Goal: Task Accomplishment & Management: Complete application form

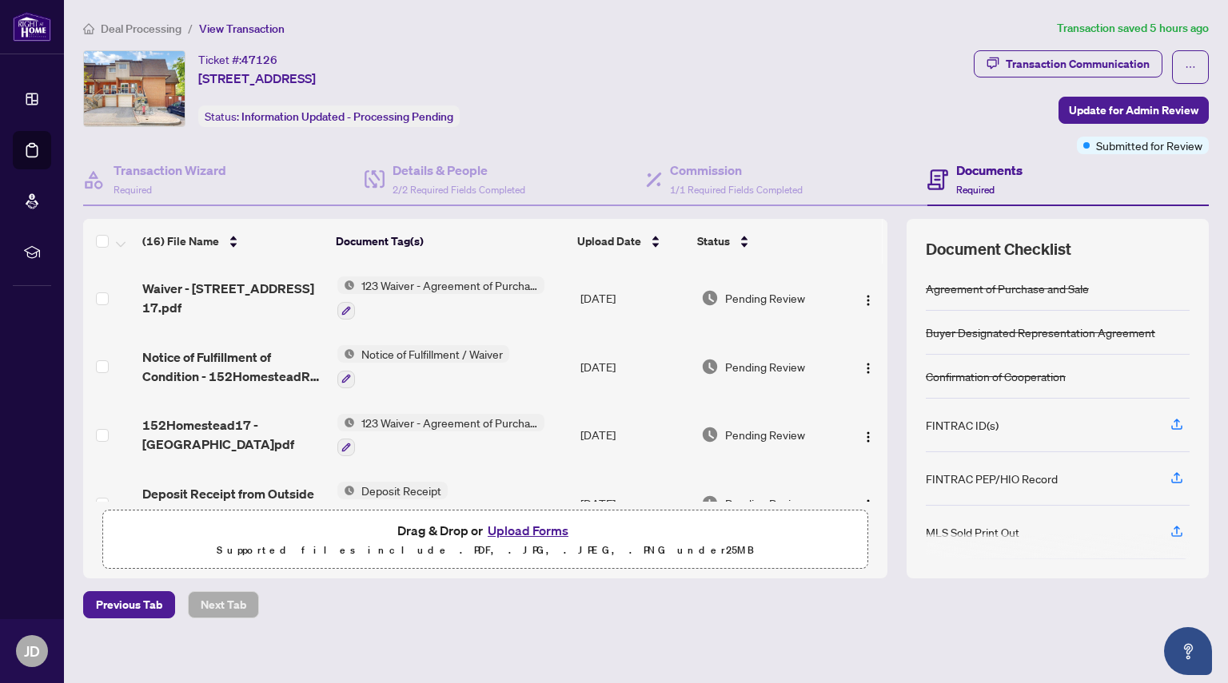
click at [540, 526] on button "Upload Forms" at bounding box center [528, 530] width 90 height 21
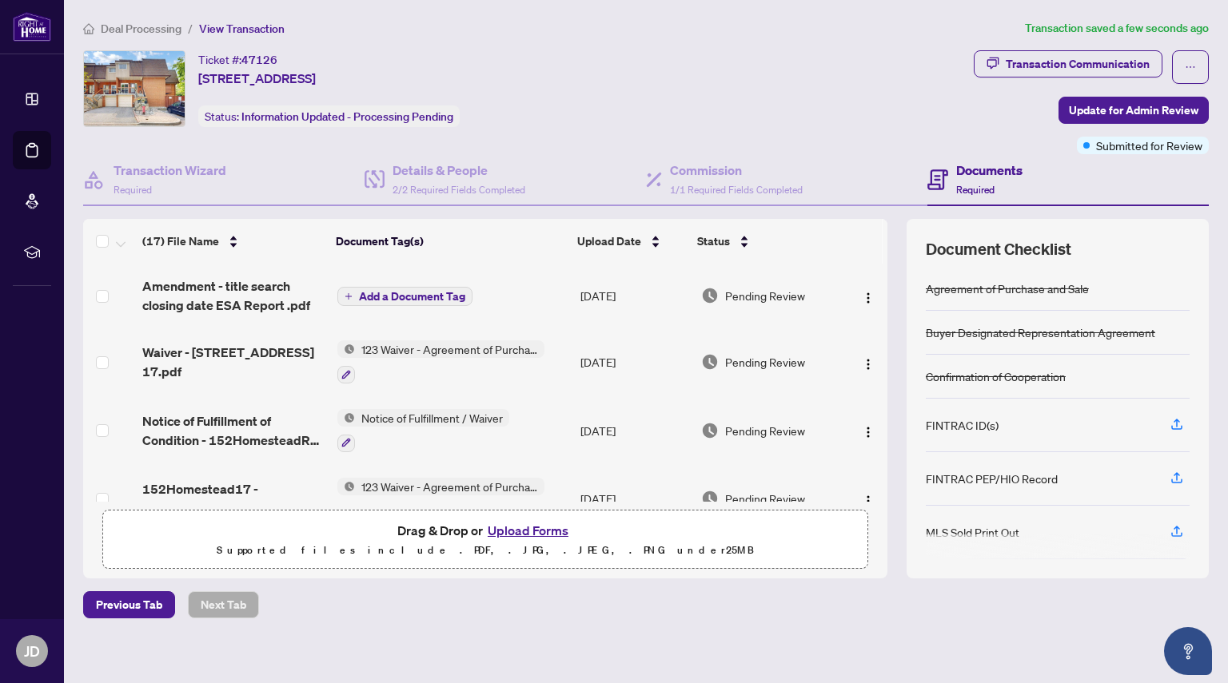
click at [398, 298] on span "Add a Document Tag" at bounding box center [412, 296] width 106 height 11
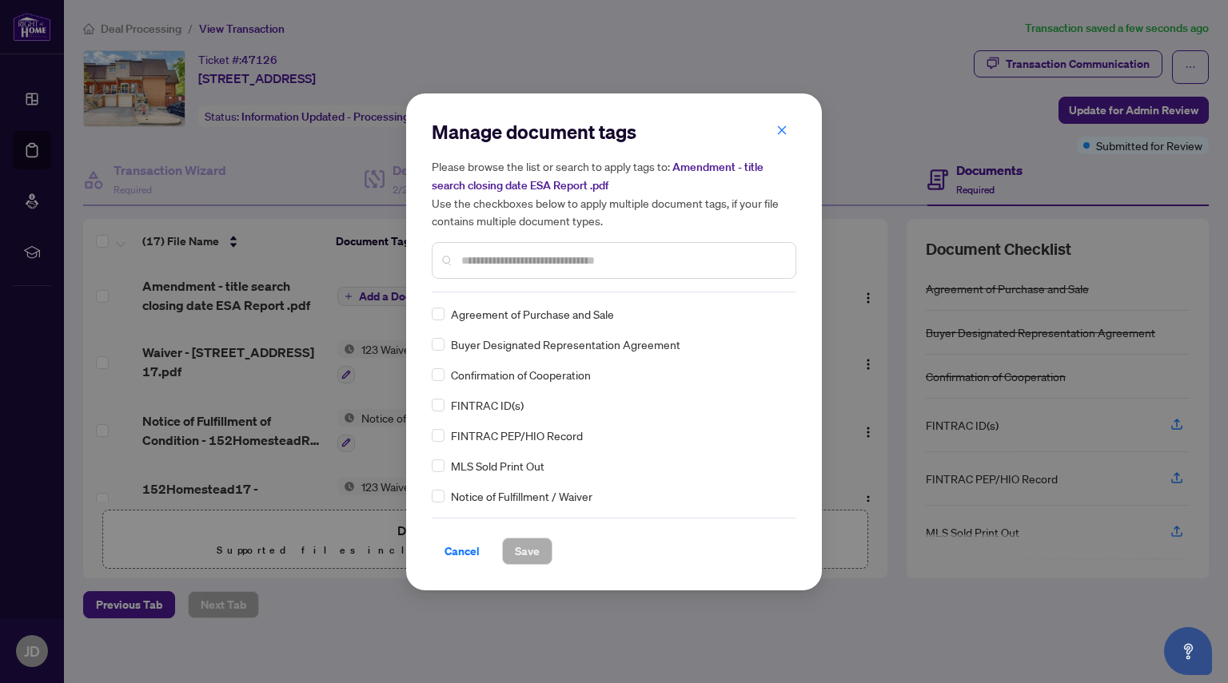
click at [487, 268] on input "text" at bounding box center [621, 261] width 321 height 18
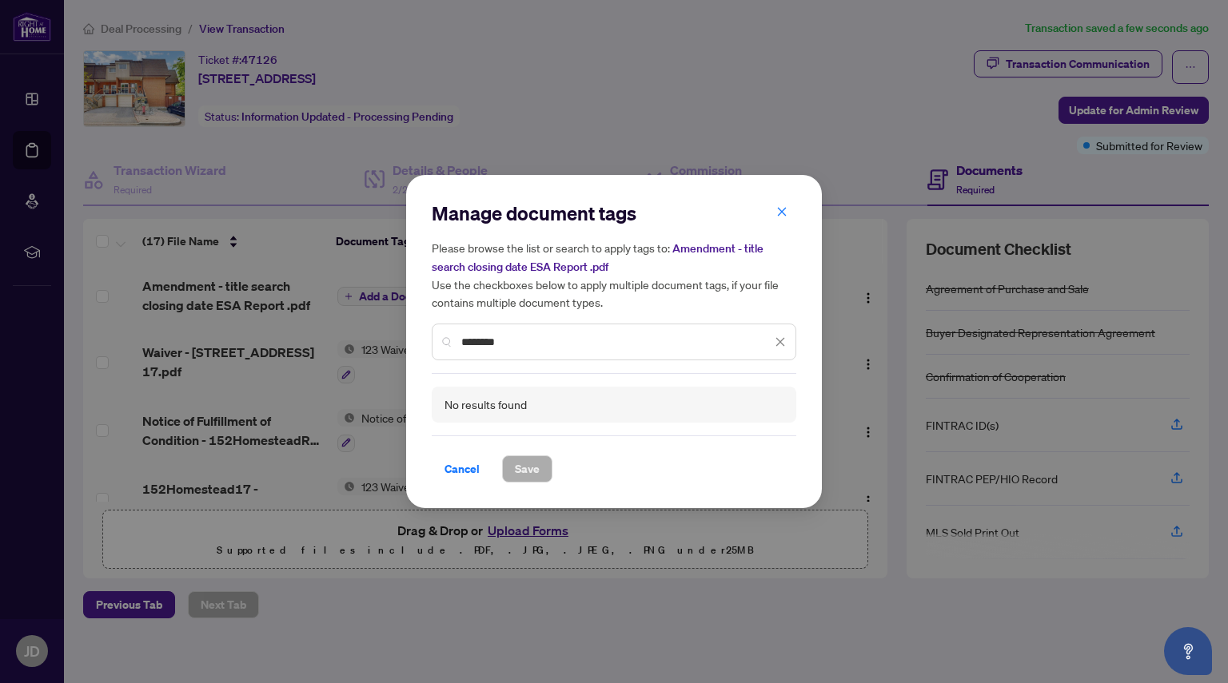
click at [473, 336] on input "********" at bounding box center [616, 342] width 310 height 18
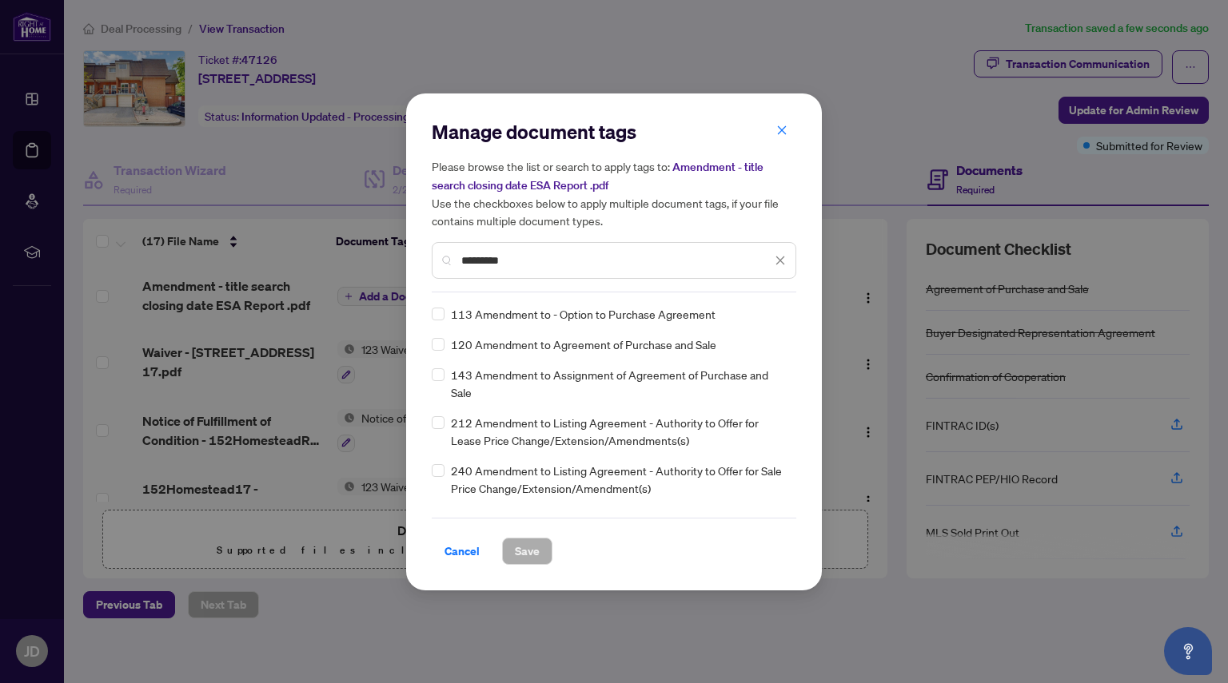
type input "*********"
click at [531, 556] on span "Save" at bounding box center [527, 552] width 25 height 26
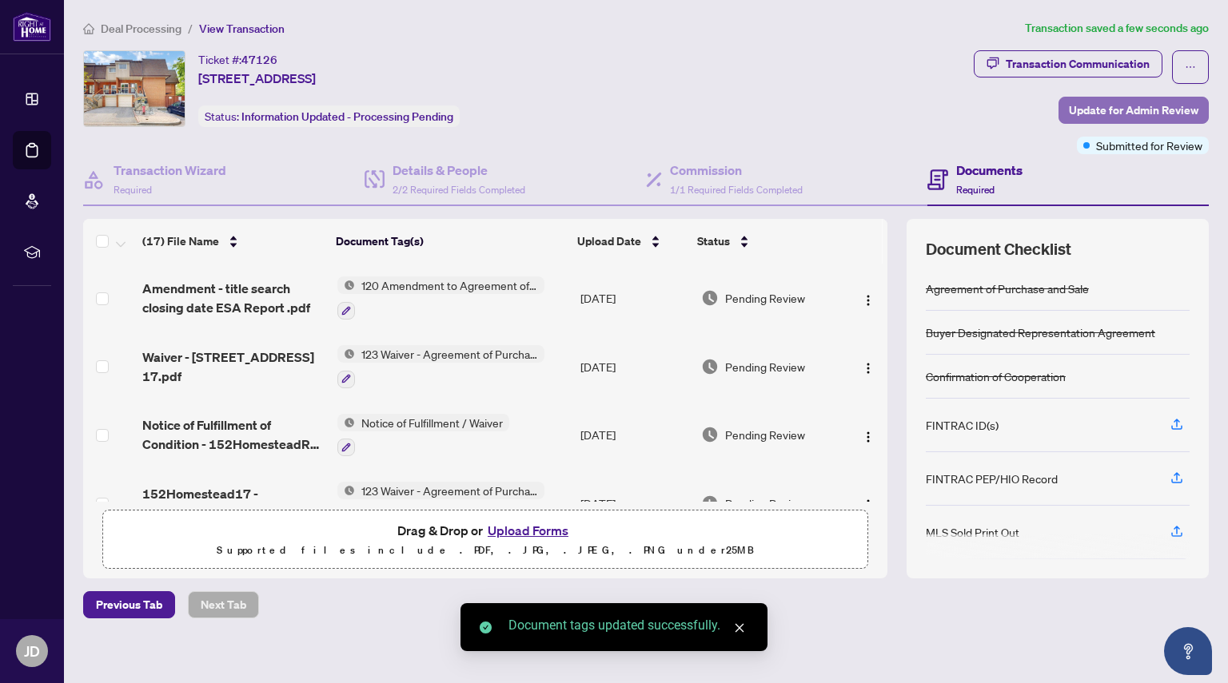
click at [1101, 104] on span "Update for Admin Review" at bounding box center [1133, 111] width 129 height 26
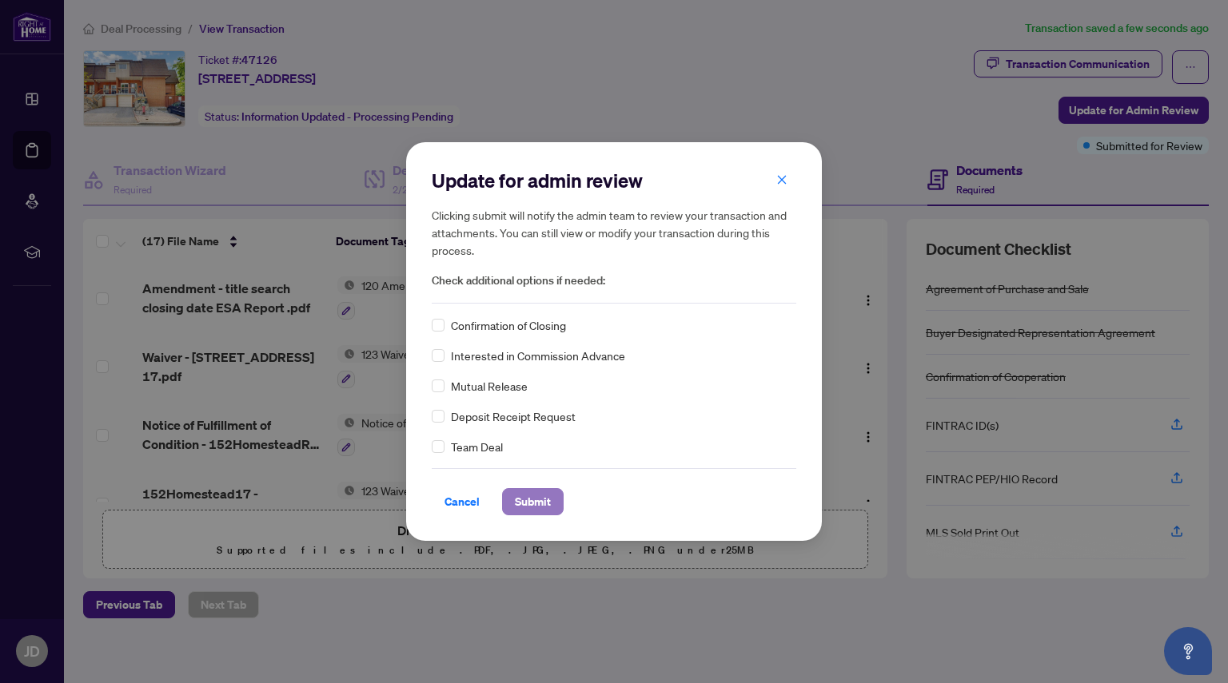
click at [533, 490] on span "Submit" at bounding box center [533, 502] width 36 height 26
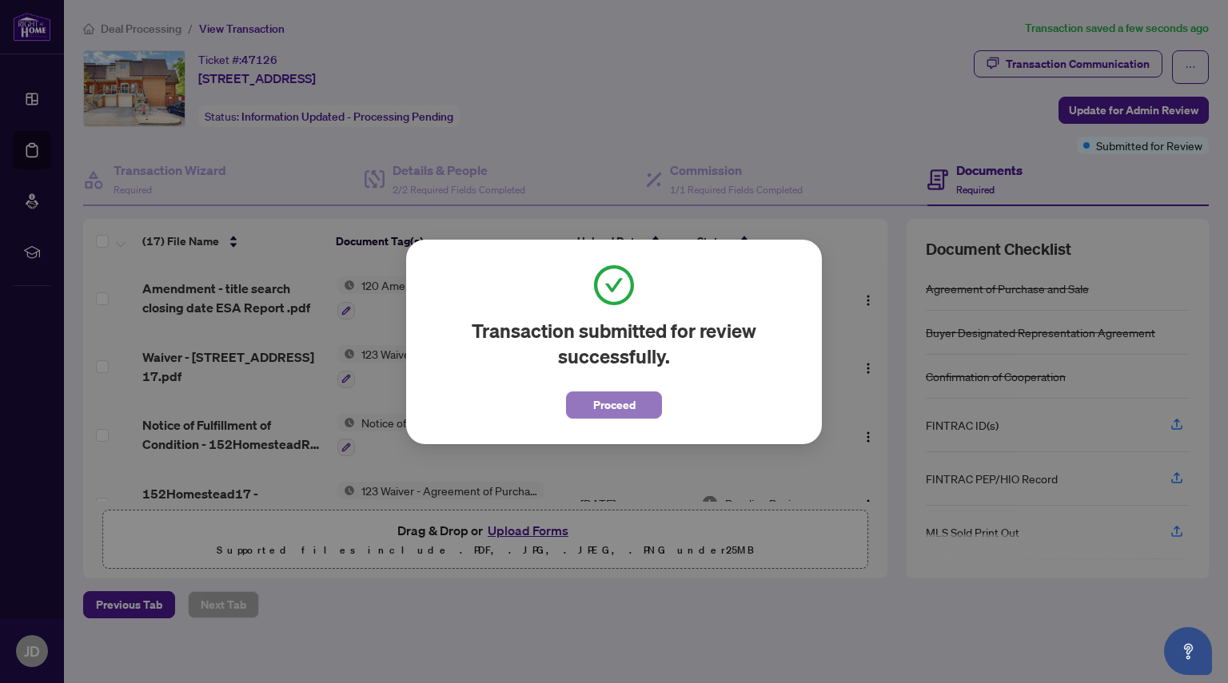
click at [599, 408] on span "Proceed" at bounding box center [614, 405] width 42 height 26
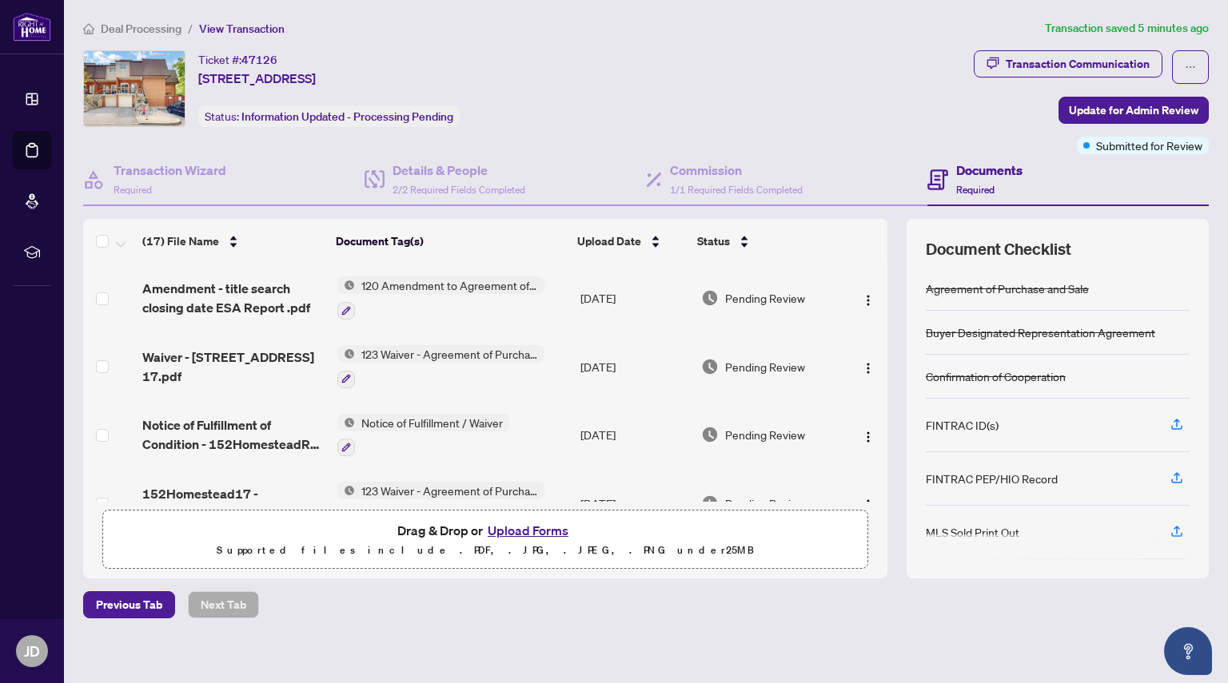
click at [549, 529] on button "Upload Forms" at bounding box center [528, 530] width 90 height 21
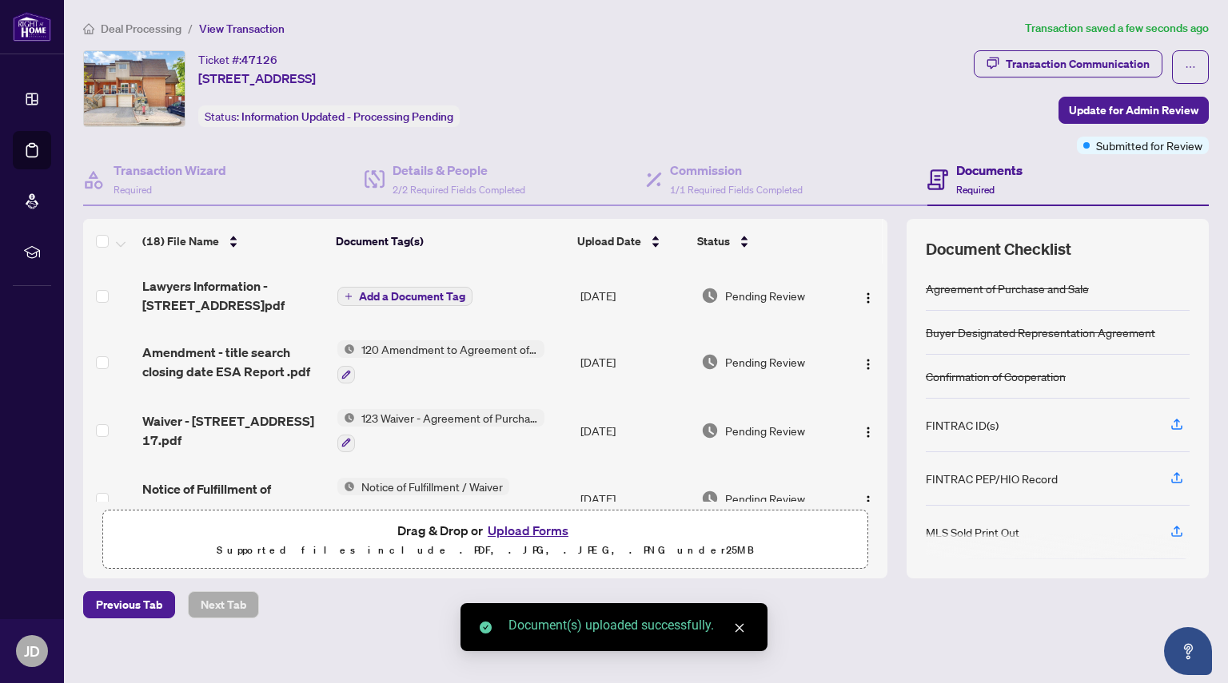
click at [376, 299] on span "Add a Document Tag" at bounding box center [412, 296] width 106 height 11
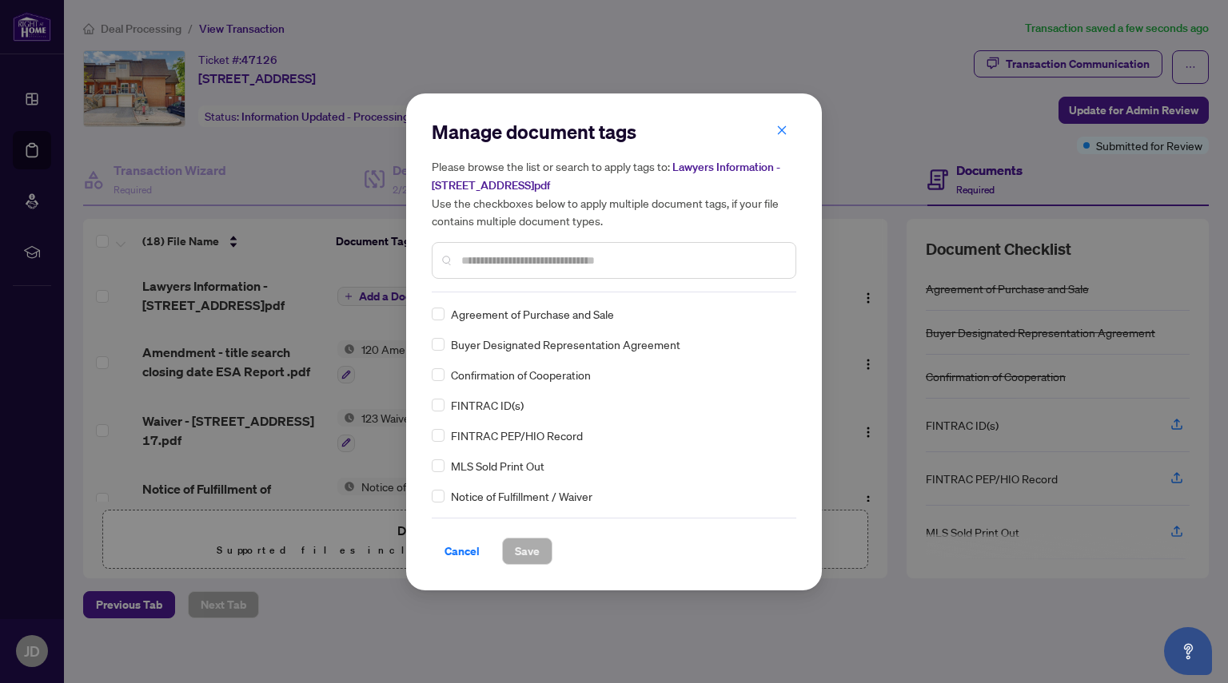
click at [512, 272] on div at bounding box center [614, 260] width 365 height 37
click at [453, 245] on div at bounding box center [614, 260] width 365 height 37
click at [483, 247] on div at bounding box center [614, 260] width 365 height 37
click at [484, 261] on input "text" at bounding box center [621, 261] width 321 height 18
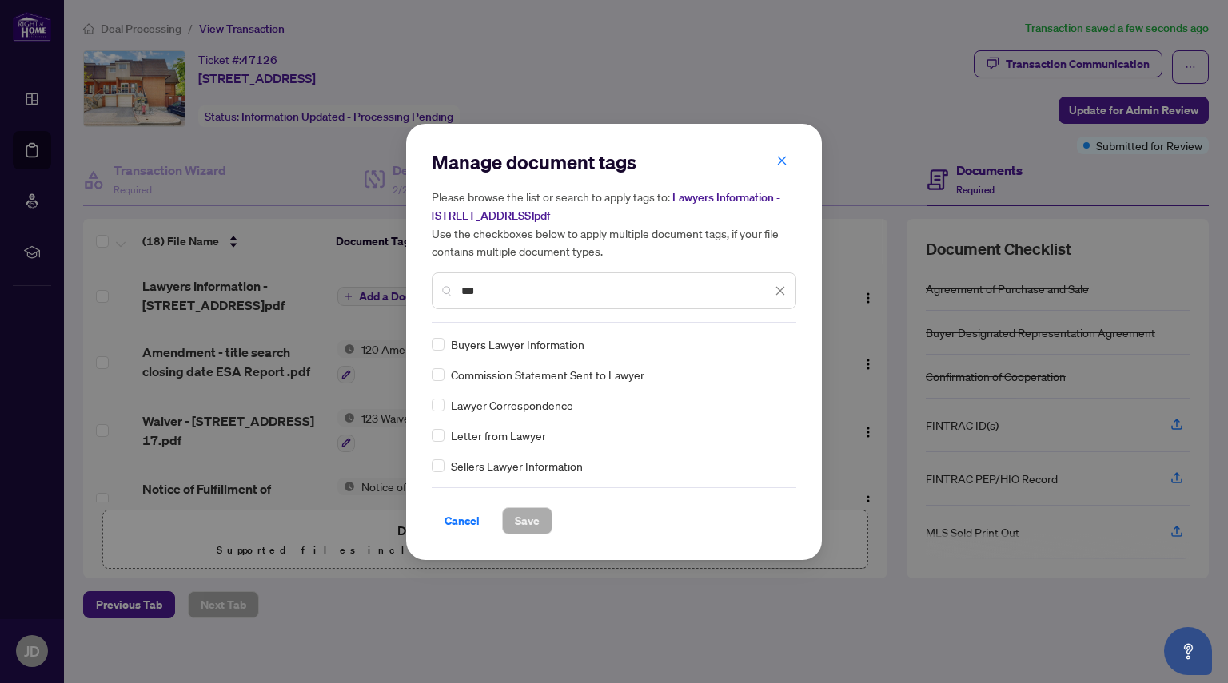
type input "***"
click at [431, 465] on div "Manage document tags Please browse the list or search to apply tags to: Lawyers…" at bounding box center [614, 342] width 416 height 436
click at [528, 514] on span "Save" at bounding box center [527, 521] width 25 height 26
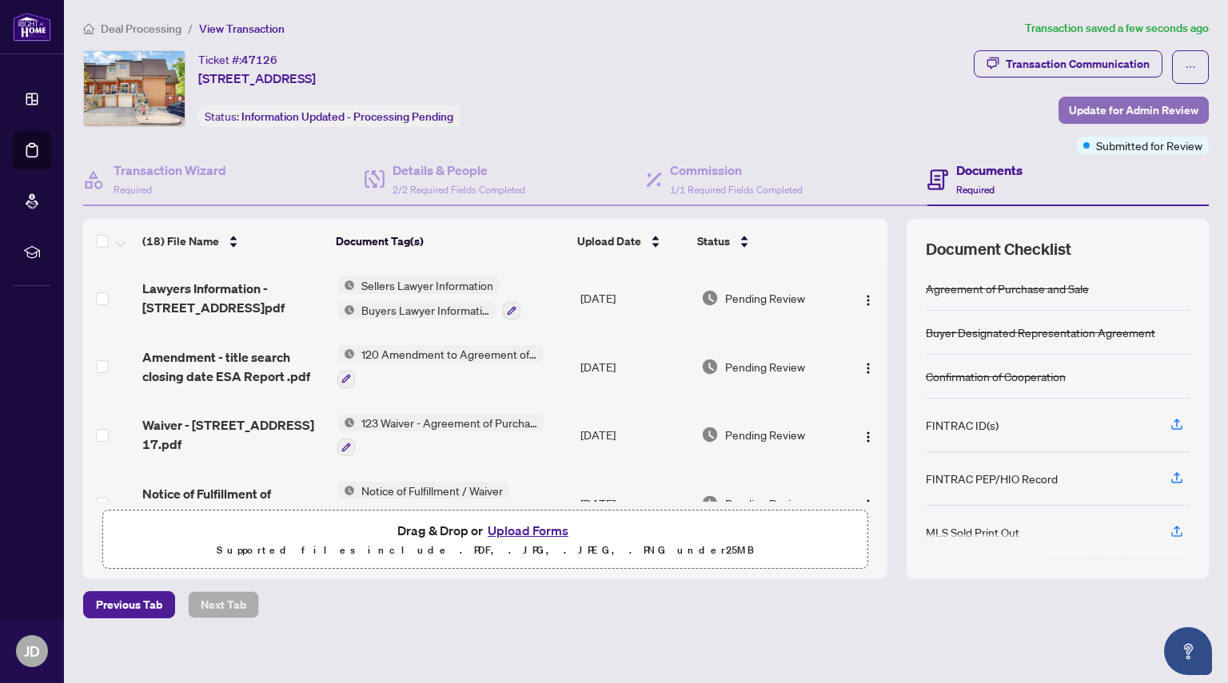
click at [1122, 113] on span "Update for Admin Review" at bounding box center [1133, 111] width 129 height 26
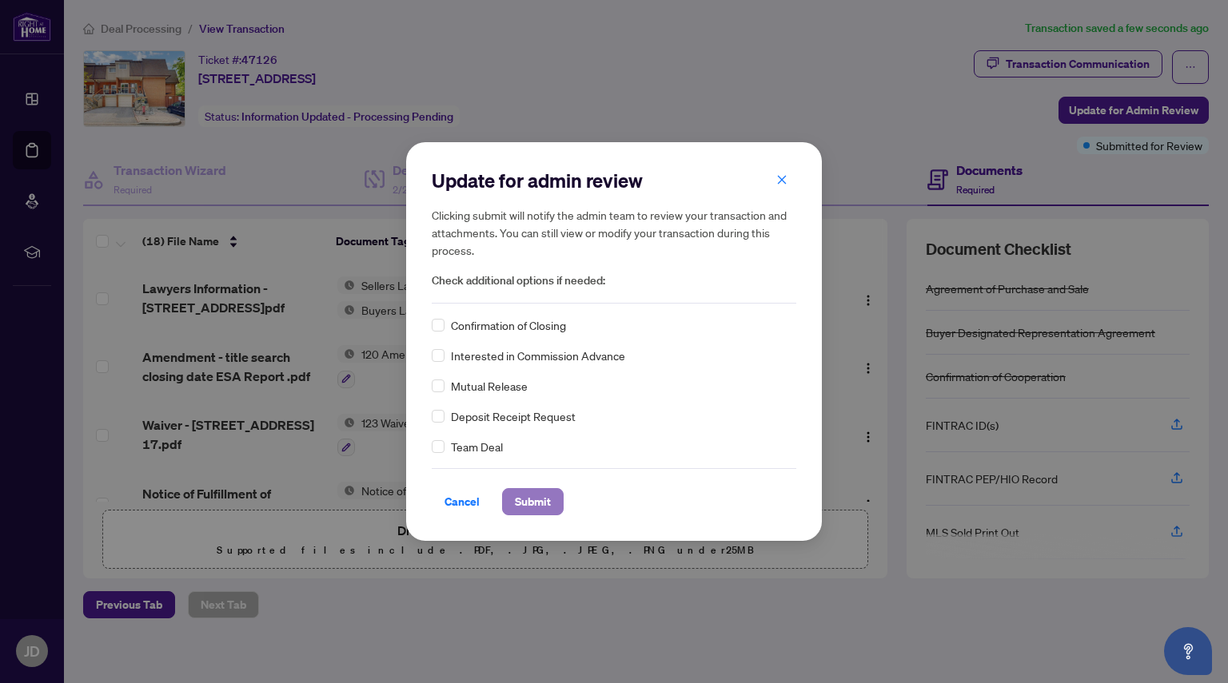
click at [529, 512] on span "Submit" at bounding box center [533, 502] width 36 height 26
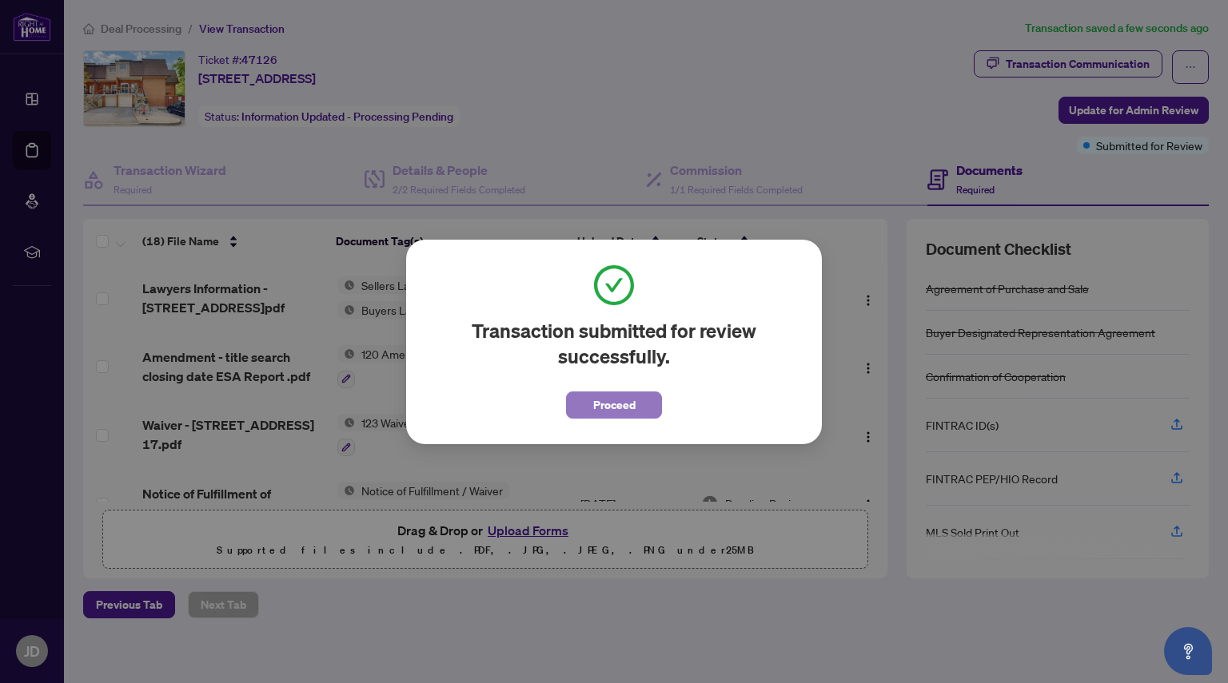
click at [615, 408] on span "Proceed" at bounding box center [614, 405] width 42 height 26
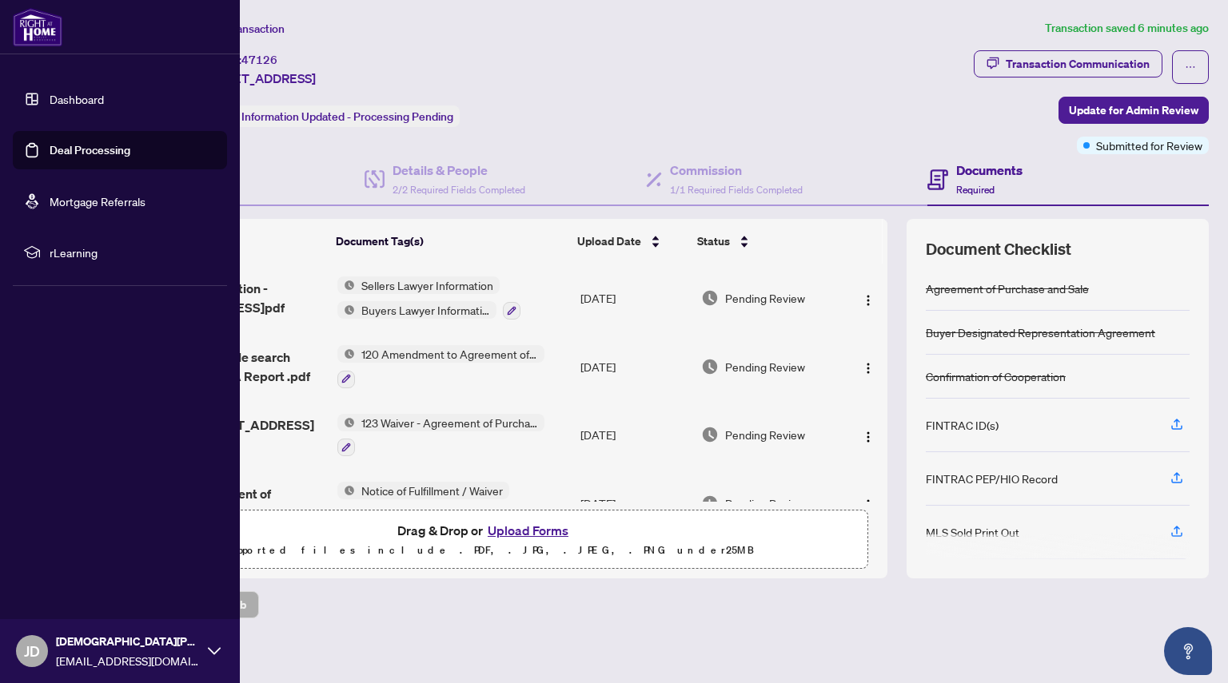
click at [50, 157] on link "Deal Processing" at bounding box center [90, 150] width 81 height 14
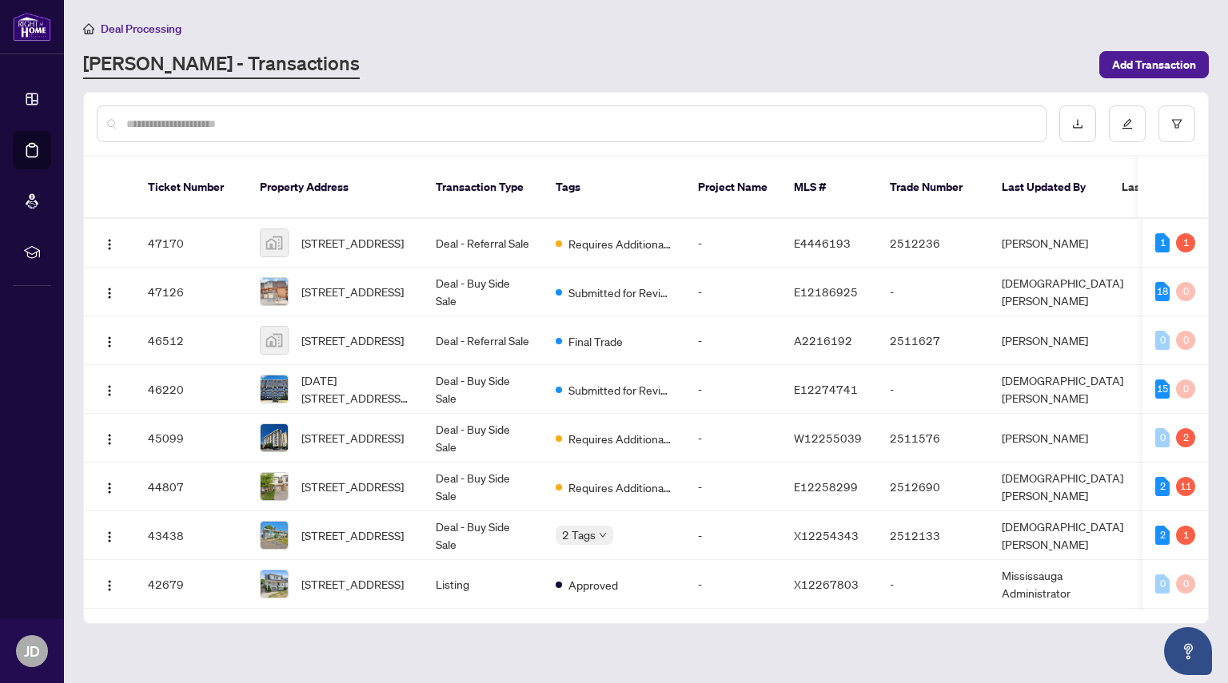
click at [502, 84] on main "Deal Processing [PERSON_NAME] - Transactions Add Transaction Ticket Number Prop…" at bounding box center [646, 341] width 1164 height 683
click at [412, 82] on main "Deal Processing [PERSON_NAME] - Transactions Add Transaction Ticket Number Prop…" at bounding box center [646, 341] width 1164 height 683
click at [455, 70] on div "[PERSON_NAME] - Transactions" at bounding box center [586, 64] width 1006 height 29
click at [718, 637] on main "Deal Processing [PERSON_NAME] - Transactions Add Transaction Ticket Number Prop…" at bounding box center [646, 341] width 1164 height 683
click at [588, 244] on td "Requires Additional Docs" at bounding box center [614, 243] width 142 height 49
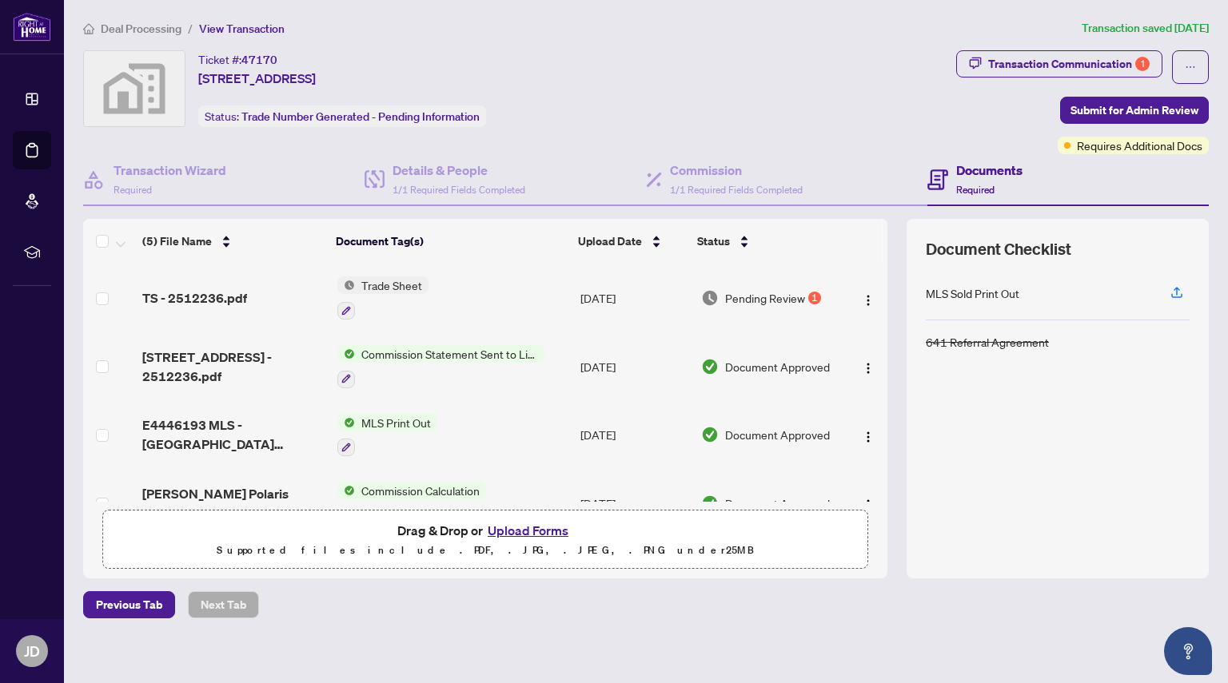
click at [735, 305] on span "Pending Review" at bounding box center [765, 298] width 80 height 18
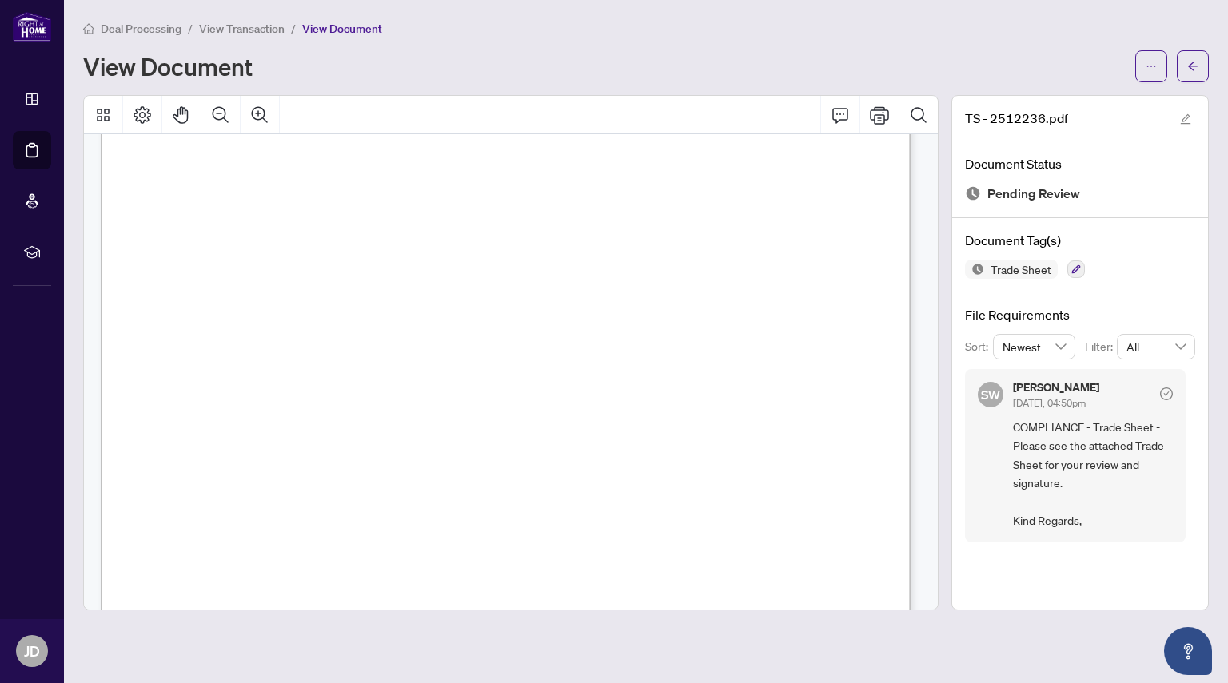
scroll to position [278, 0]
click at [1146, 78] on span "button" at bounding box center [1150, 67] width 11 height 26
click at [1071, 99] on span "Download" at bounding box center [1094, 101] width 122 height 18
drag, startPoint x: 761, startPoint y: 204, endPoint x: 874, endPoint y: 223, distance: 115.1
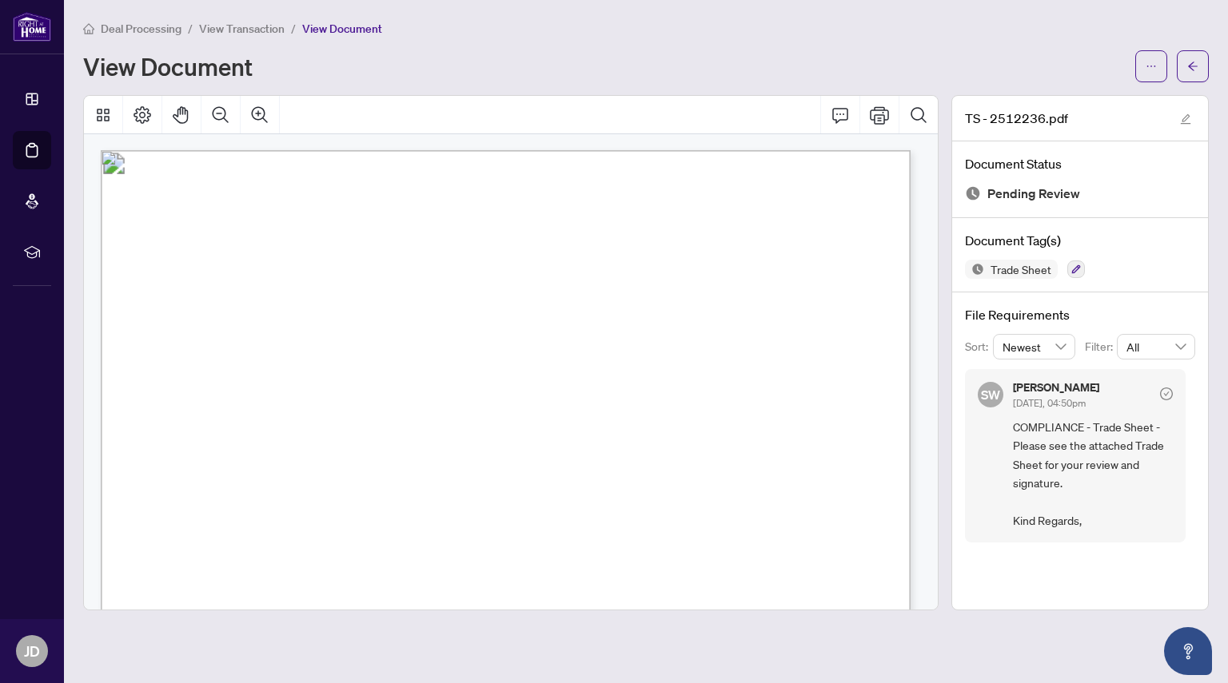
drag, startPoint x: 874, startPoint y: 200, endPoint x: 767, endPoint y: 192, distance: 107.4
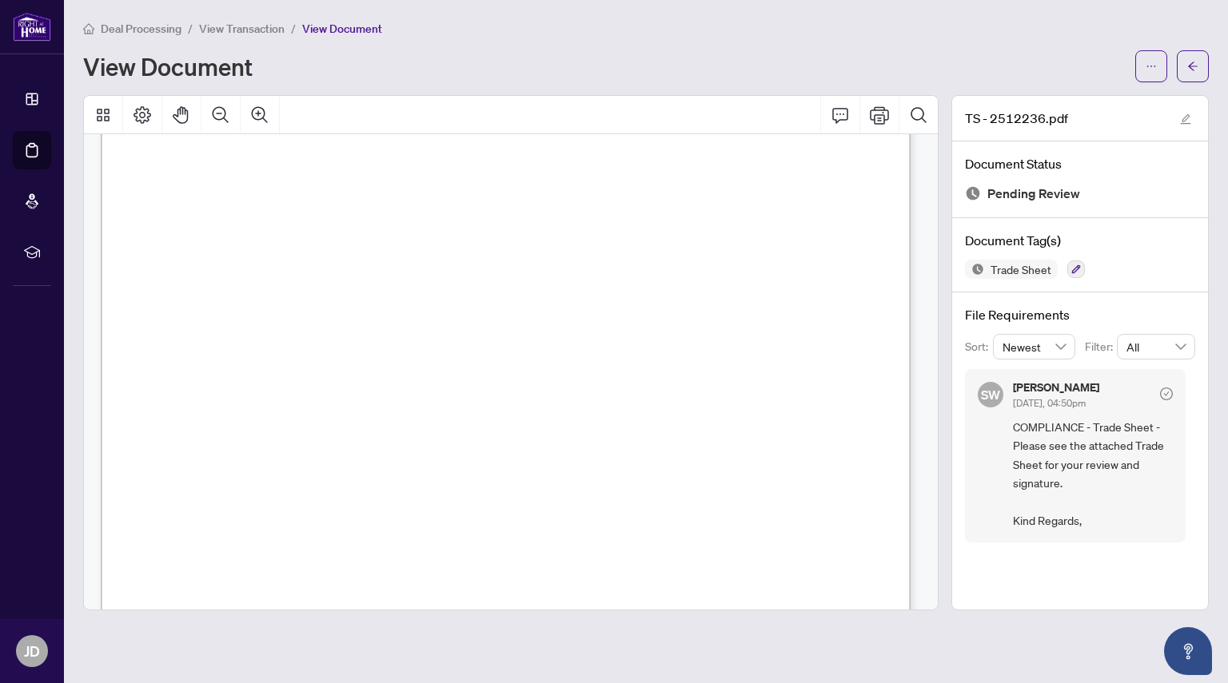
drag, startPoint x: 486, startPoint y: 204, endPoint x: 593, endPoint y: 215, distance: 107.7
click at [1188, 58] on span "button" at bounding box center [1192, 67] width 11 height 26
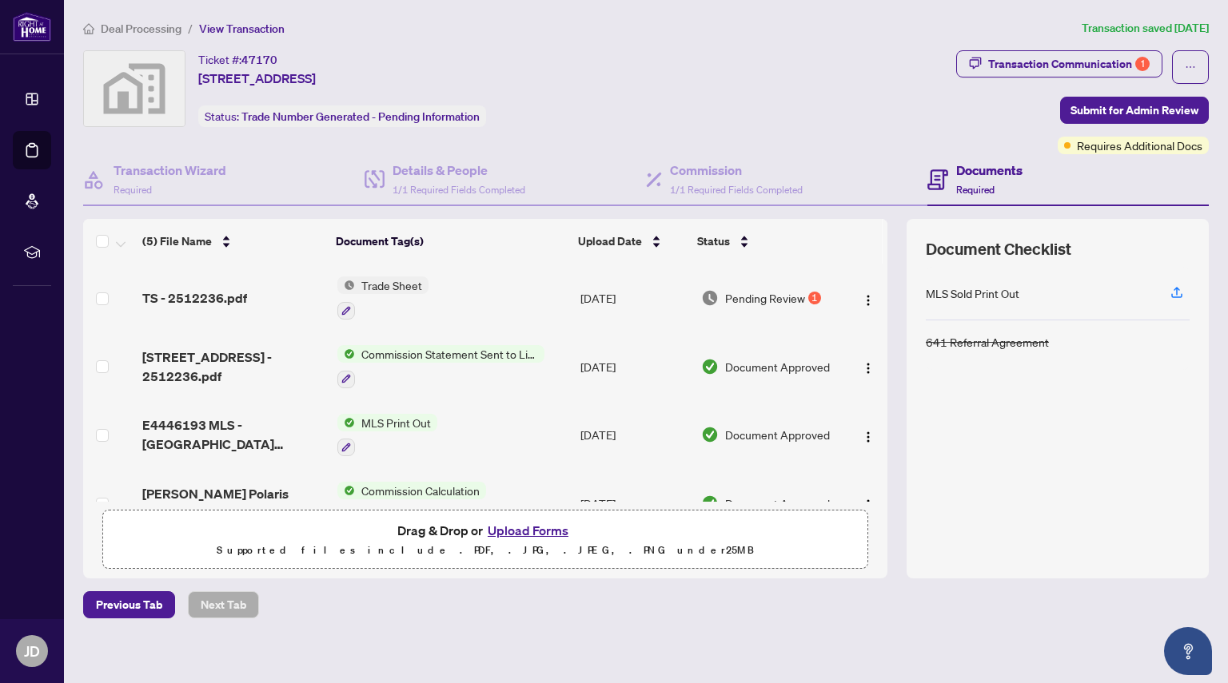
drag, startPoint x: 194, startPoint y: 78, endPoint x: 525, endPoint y: 77, distance: 330.9
click at [525, 77] on div "Ticket #: 47170 [STREET_ADDRESS] Status: Trade Number Generated - Pending Infor…" at bounding box center [516, 88] width 867 height 77
copy span "[STREET_ADDRESS]"
click at [498, 531] on button "Upload Forms" at bounding box center [528, 530] width 90 height 21
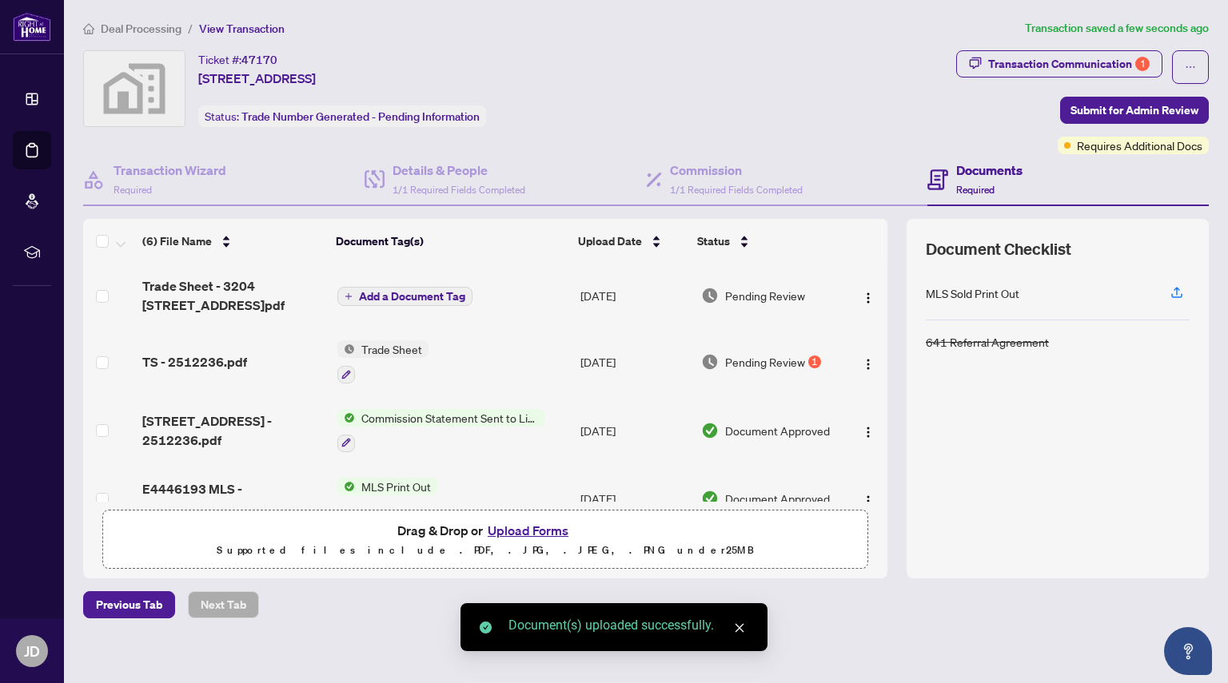
click at [411, 301] on span "Add a Document Tag" at bounding box center [412, 296] width 106 height 11
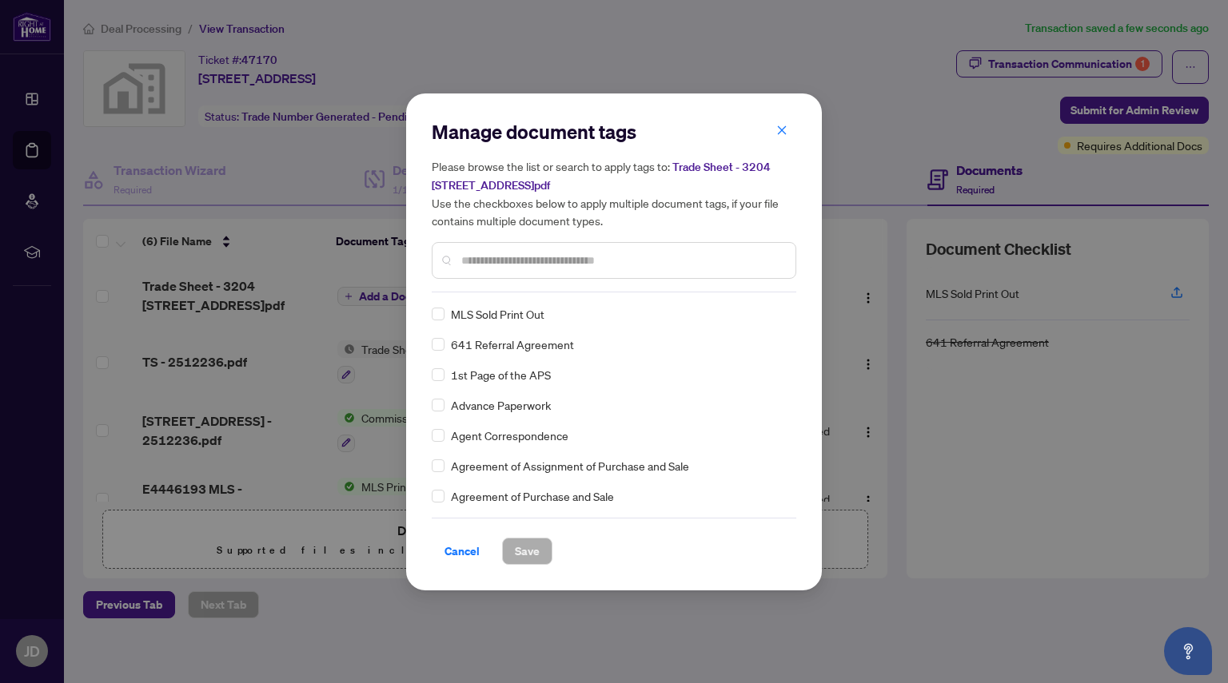
click at [495, 281] on div "Manage document tags Please browse the list or search to apply tags to: Trade S…" at bounding box center [614, 205] width 365 height 173
click at [491, 265] on input "text" at bounding box center [621, 261] width 321 height 18
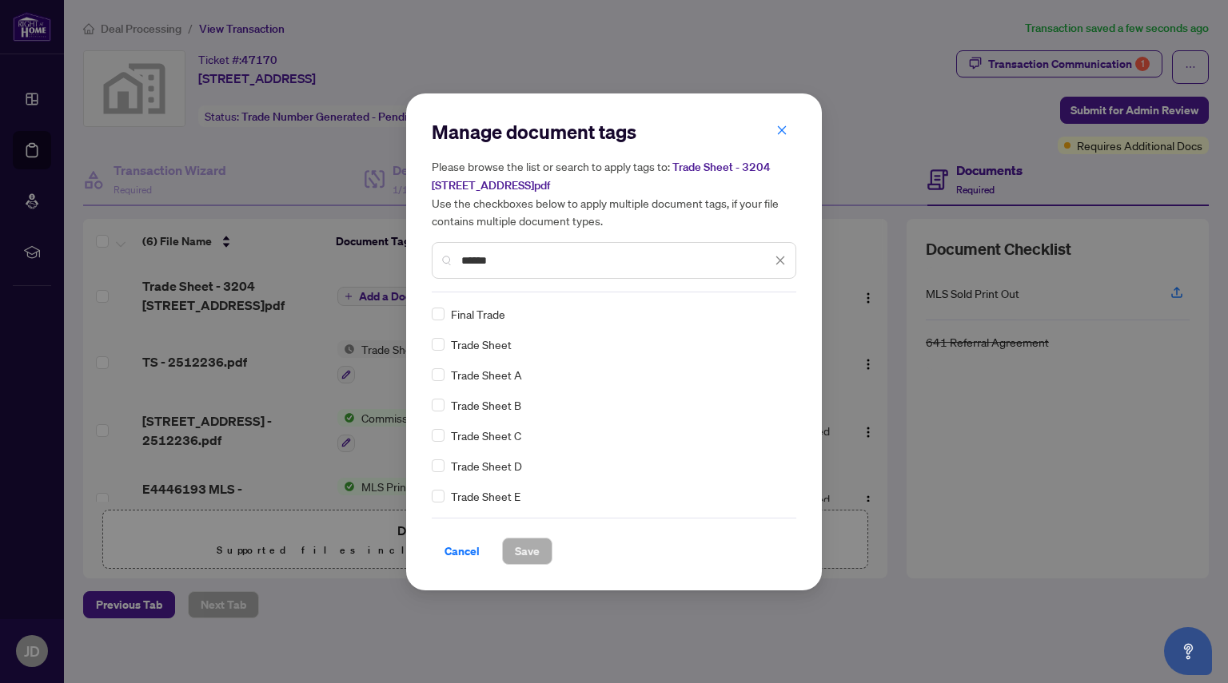
type input "*****"
click at [535, 552] on span "Save" at bounding box center [527, 552] width 25 height 26
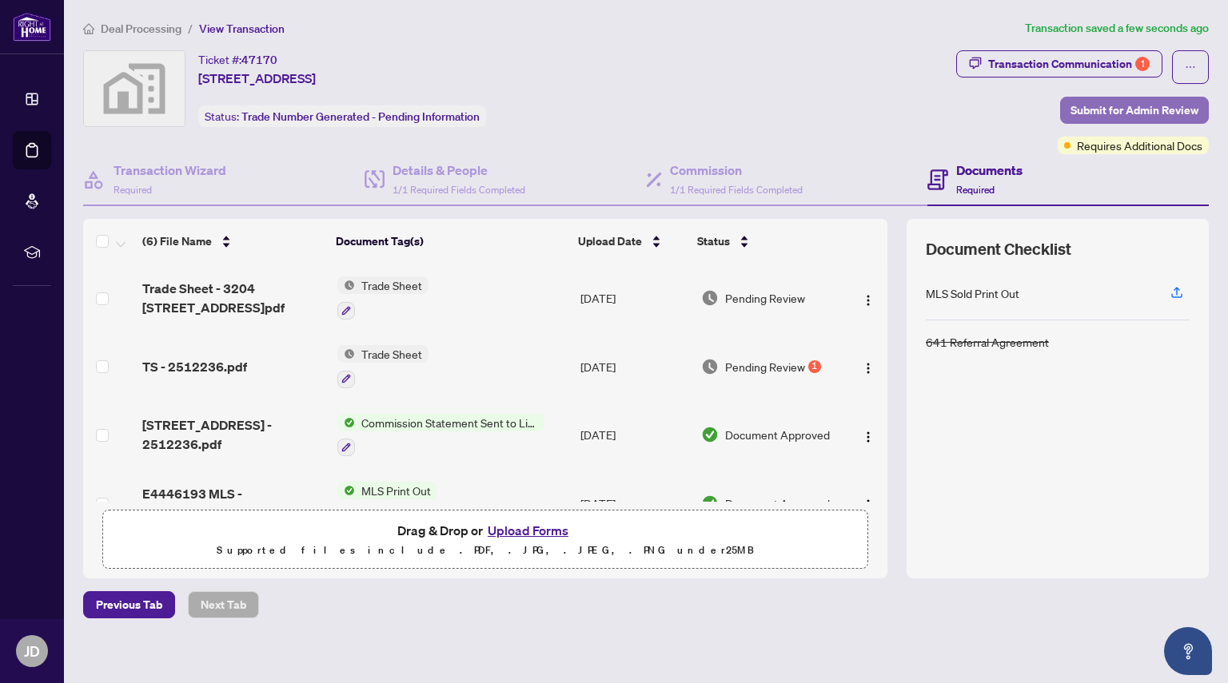
click at [1073, 108] on span "Submit for Admin Review" at bounding box center [1134, 111] width 128 height 26
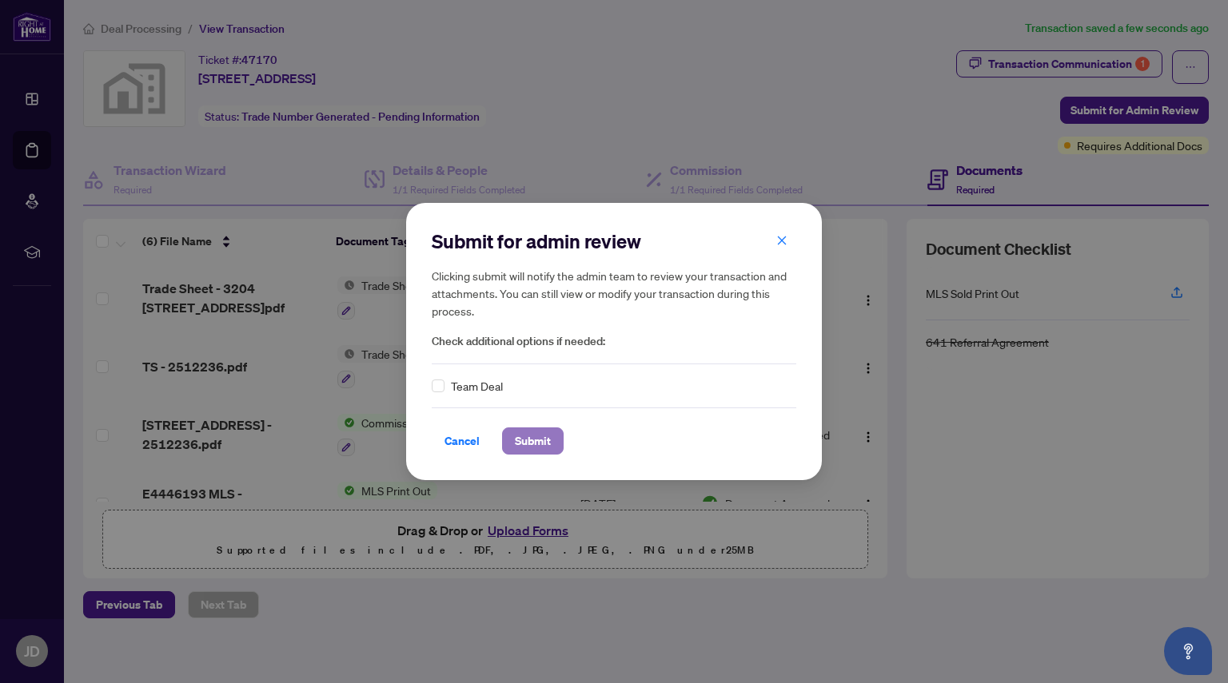
click at [525, 438] on span "Submit" at bounding box center [533, 441] width 36 height 26
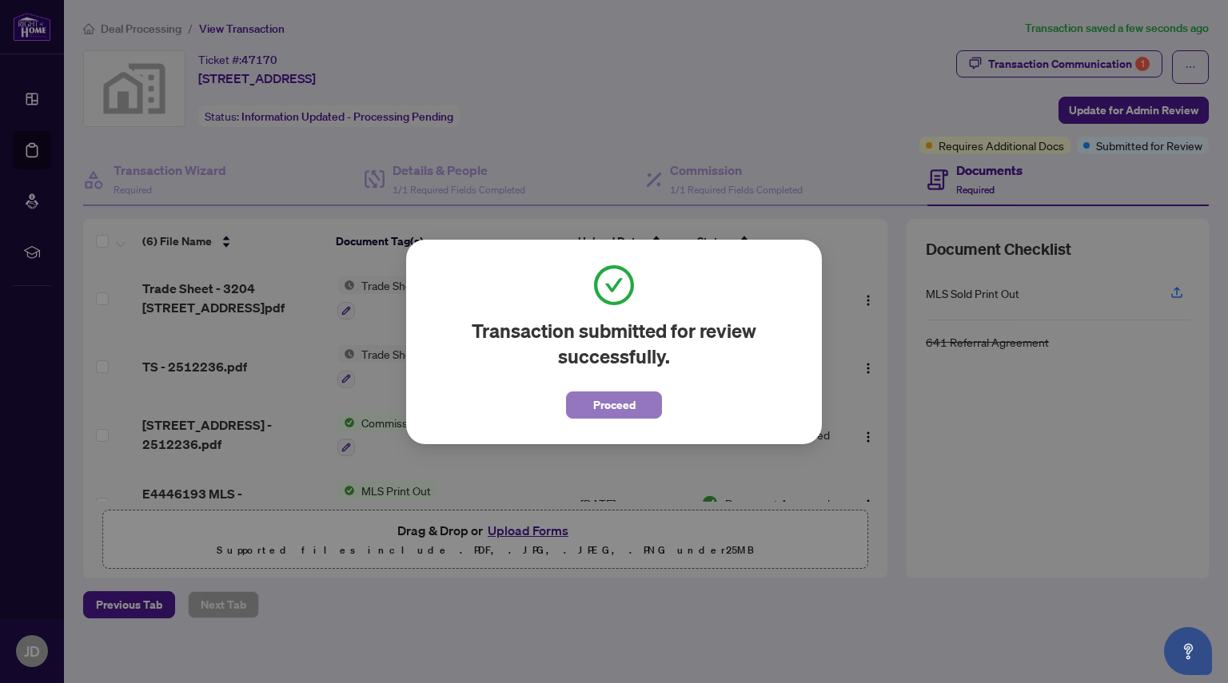
click at [608, 400] on span "Proceed" at bounding box center [614, 405] width 42 height 26
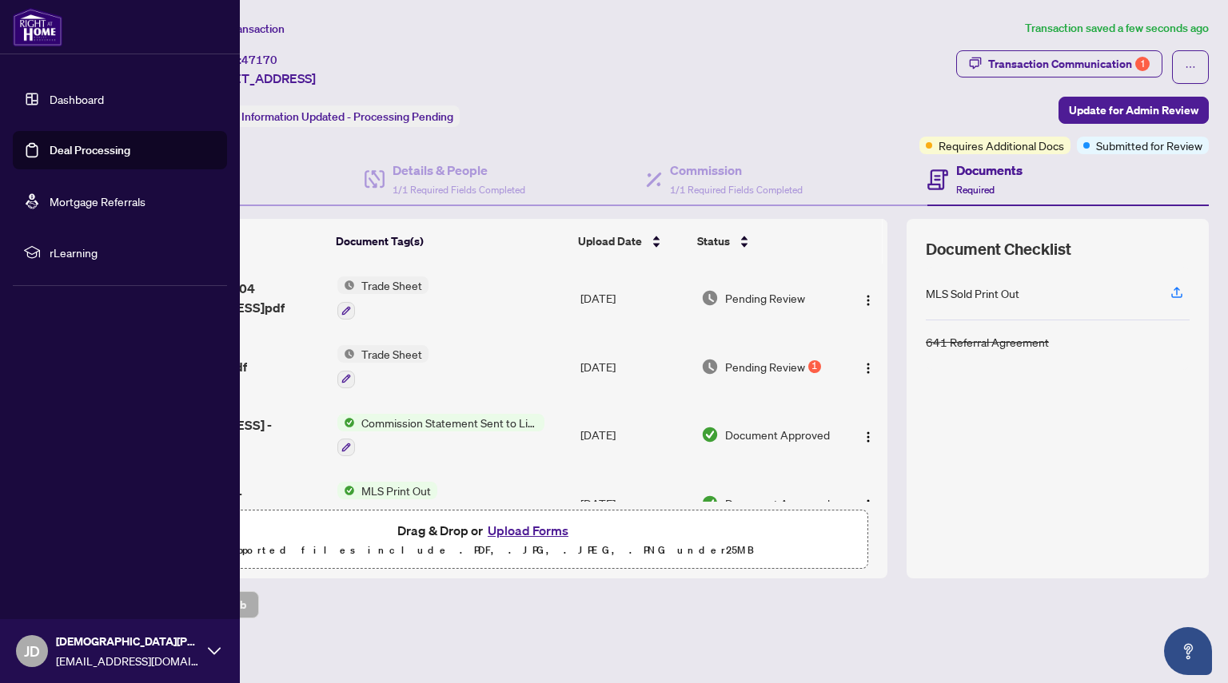
click at [50, 154] on link "Deal Processing" at bounding box center [90, 150] width 81 height 14
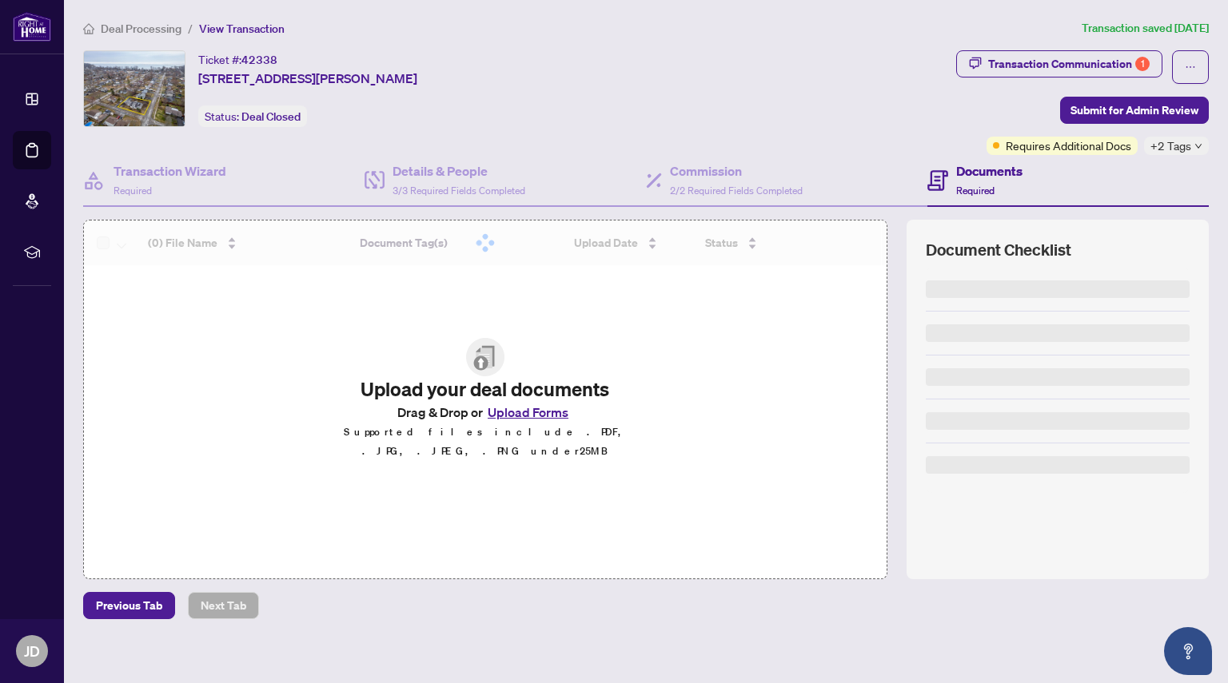
scroll to position [10, 0]
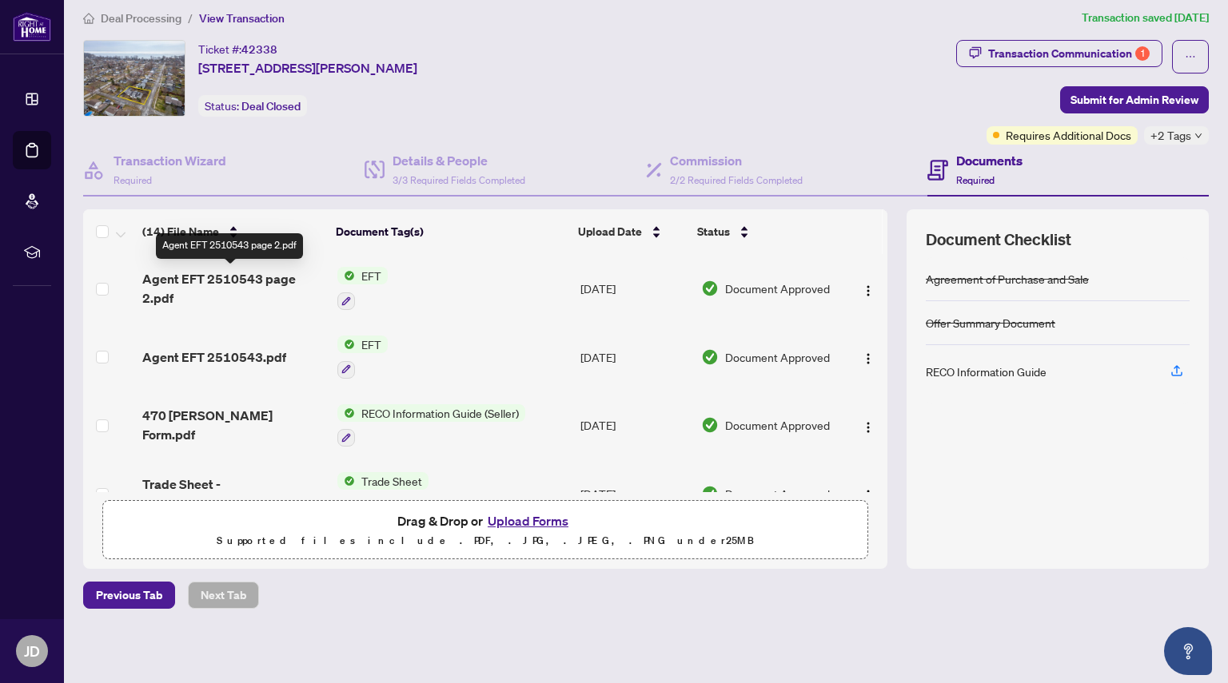
click at [277, 283] on span "Agent EFT 2510543 page 2.pdf" at bounding box center [232, 288] width 181 height 38
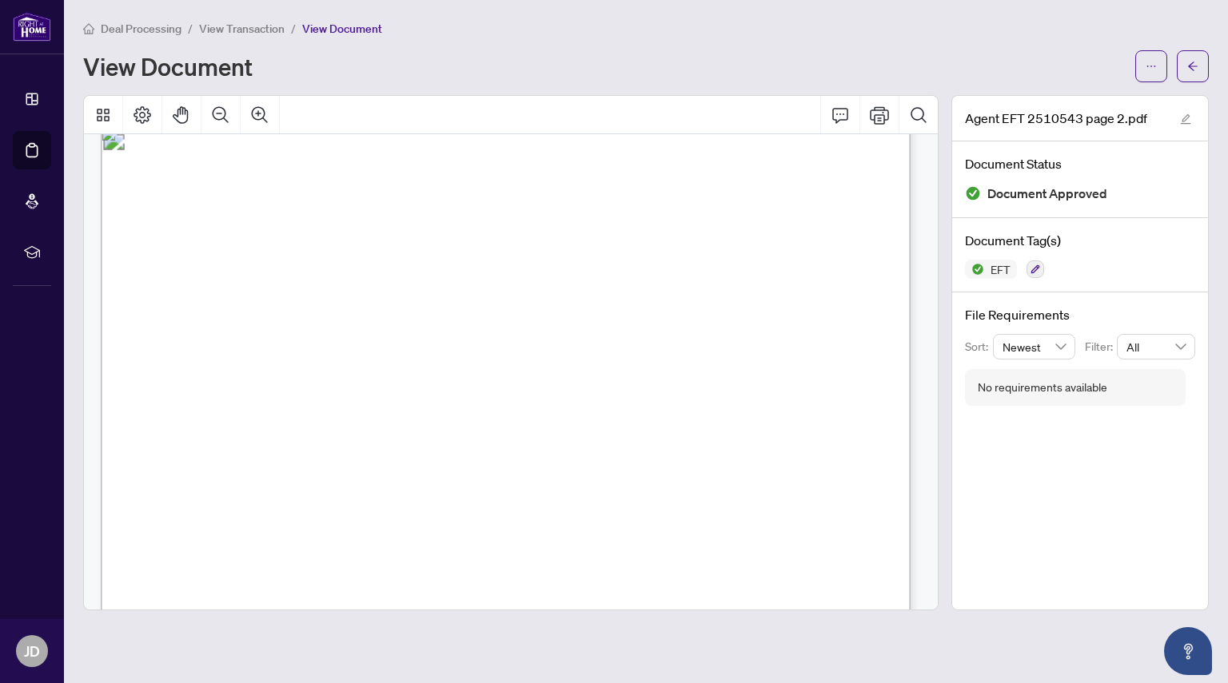
scroll to position [10, 1]
click at [1186, 78] on button "button" at bounding box center [1193, 66] width 32 height 32
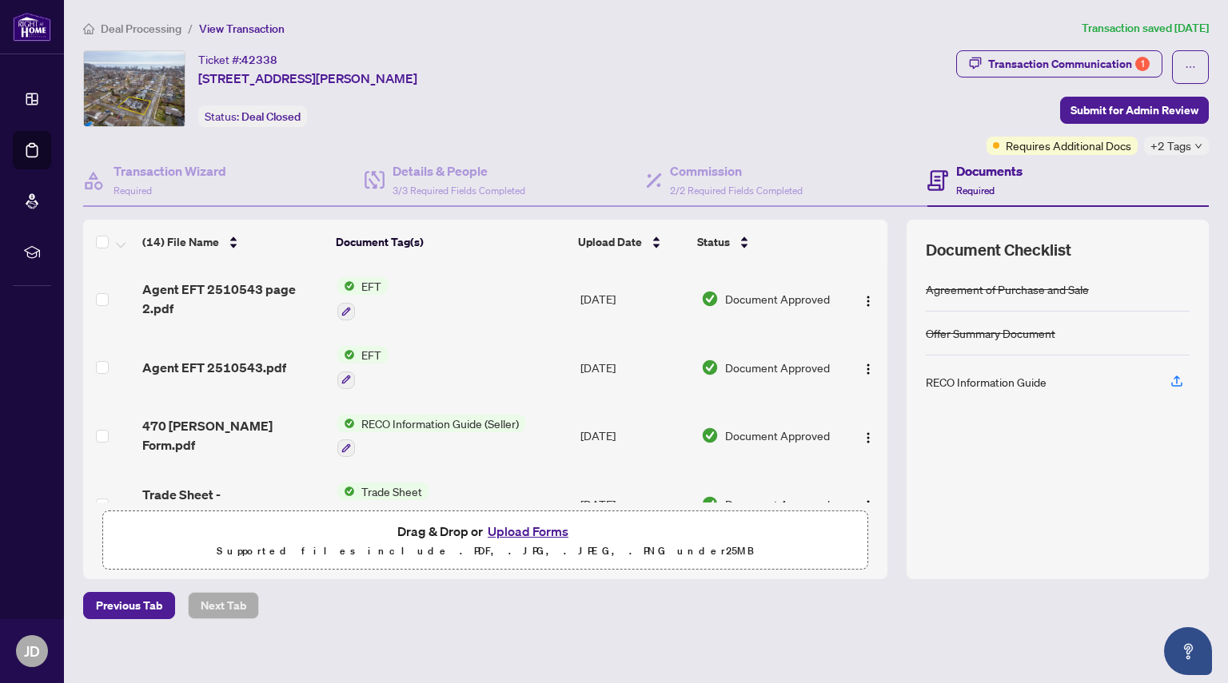
scroll to position [9, 0]
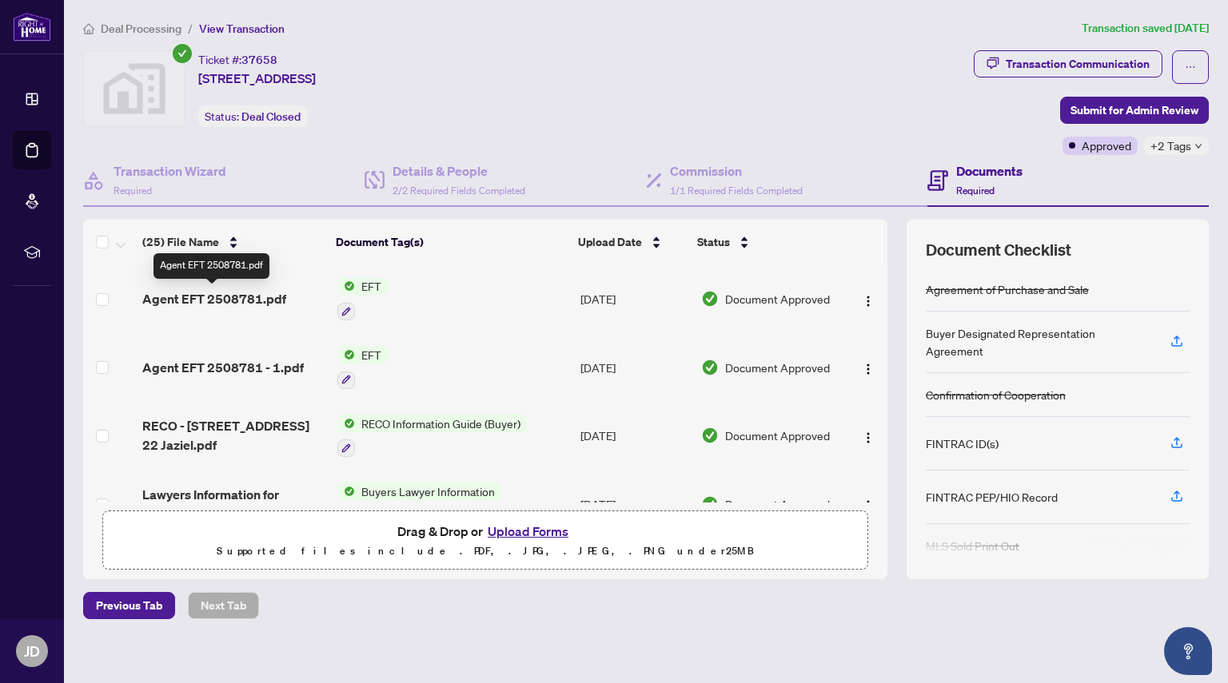
click at [229, 305] on span "Agent EFT 2508781.pdf" at bounding box center [214, 298] width 144 height 19
